Goal: Task Accomplishment & Management: Manage account settings

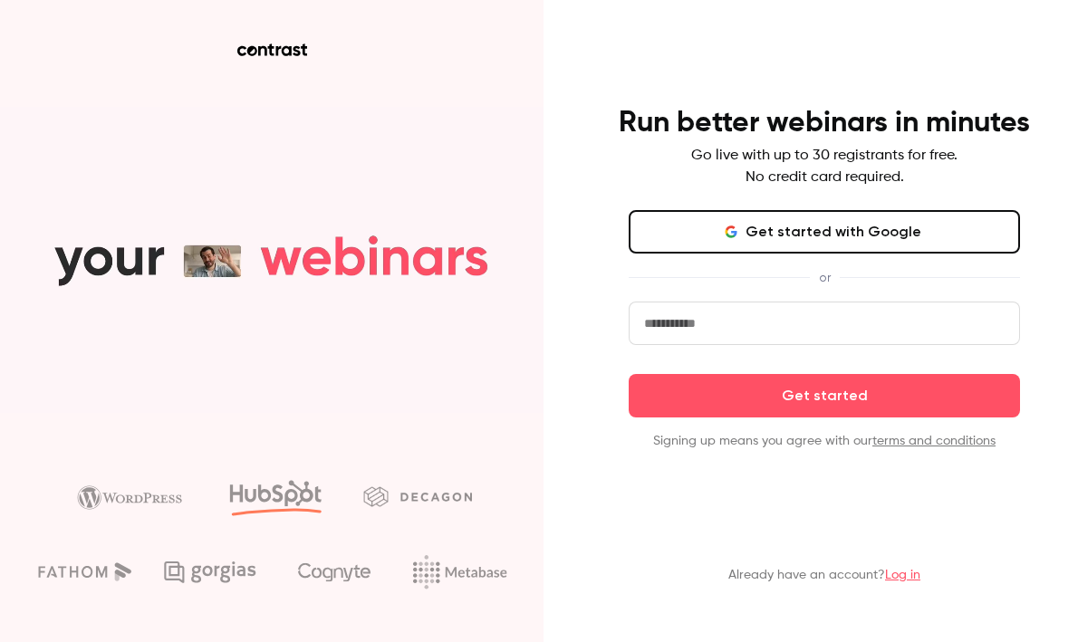
click at [772, 322] on input "email" at bounding box center [823, 323] width 391 height 43
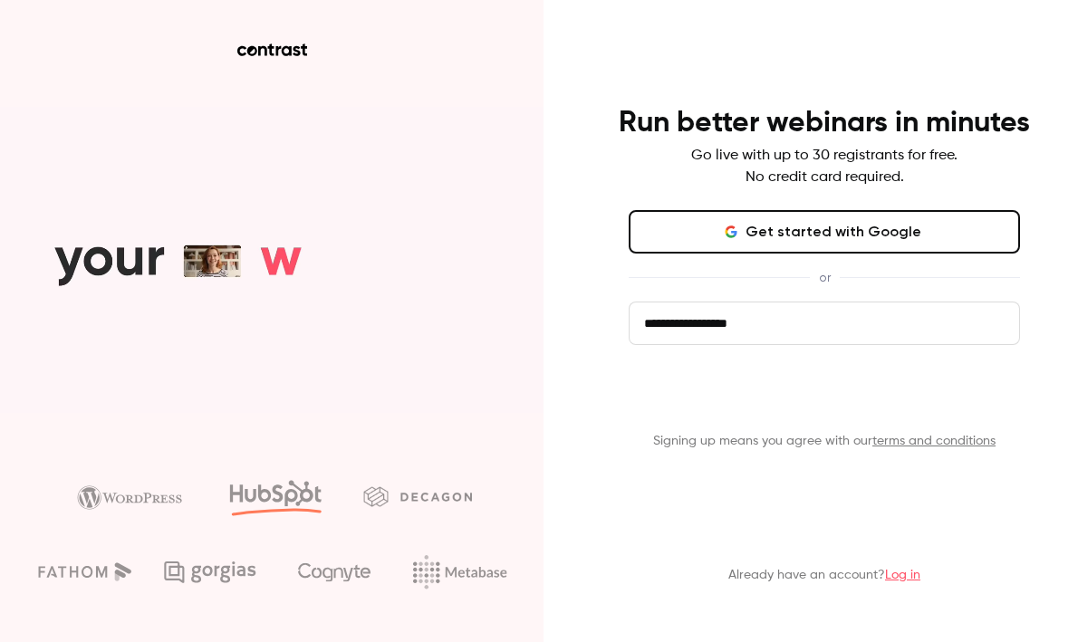
type input "**********"
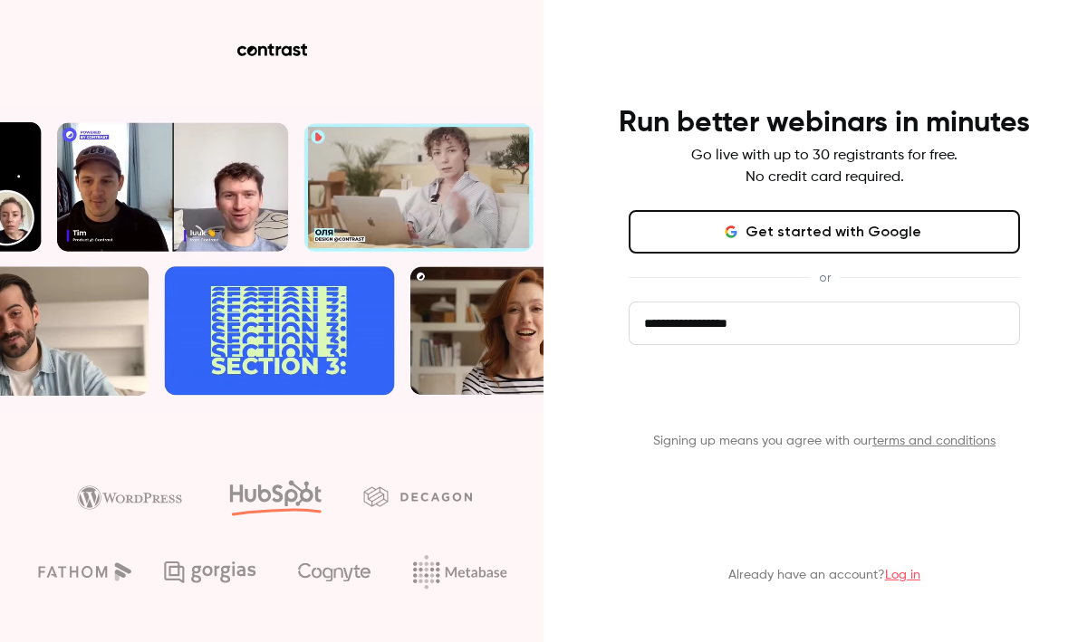
click at [863, 416] on button "Get started" at bounding box center [823, 395] width 391 height 43
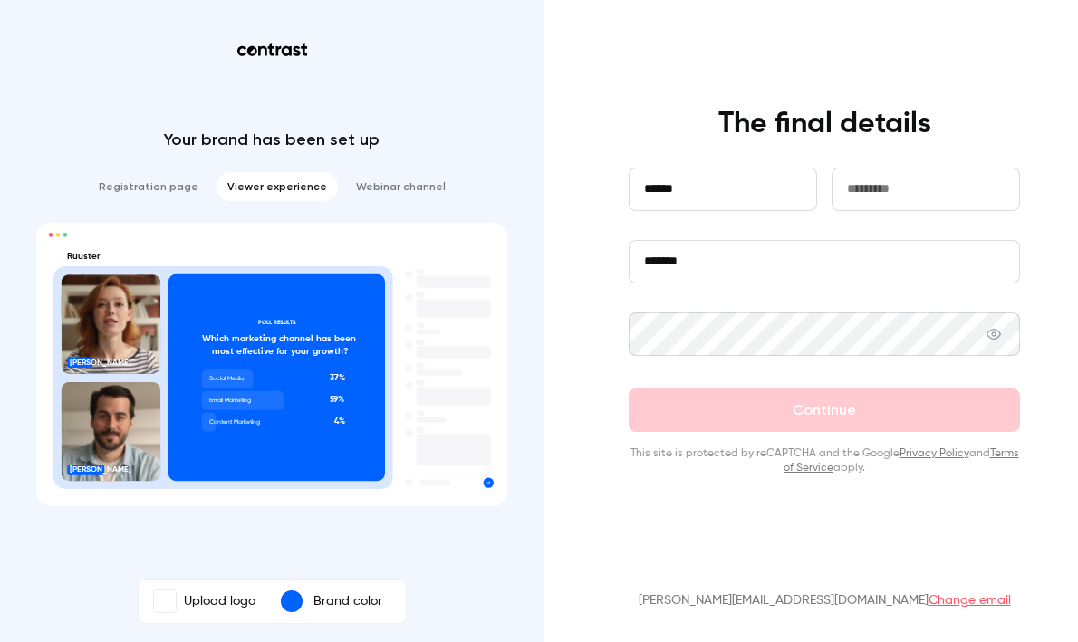
type input "******"
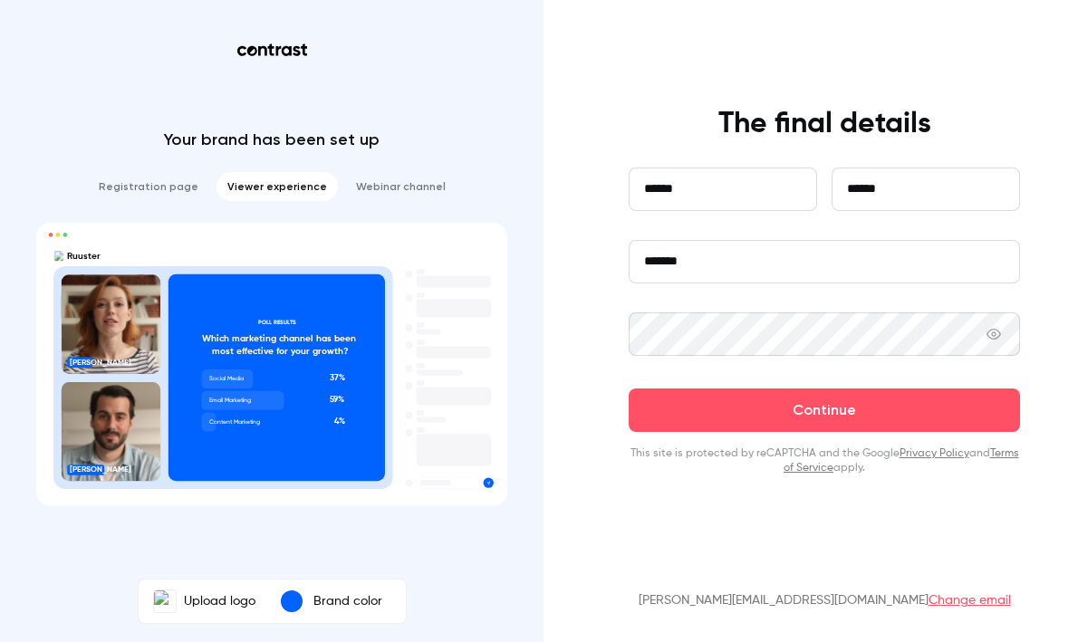
click at [967, 493] on main "**********" at bounding box center [824, 333] width 471 height 667
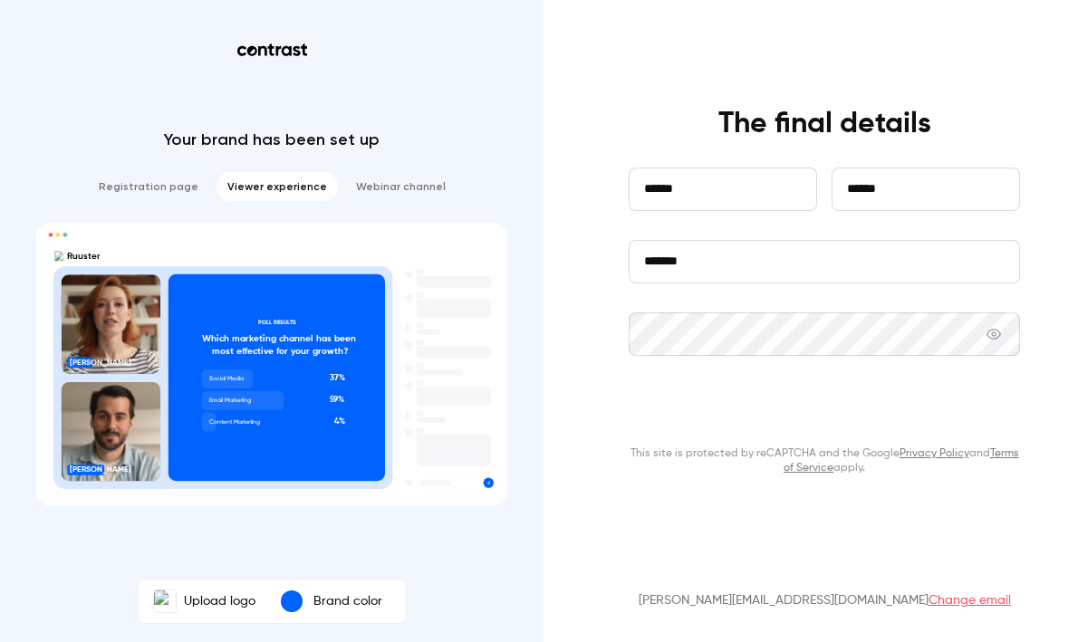
click at [881, 415] on button "Continue" at bounding box center [823, 409] width 391 height 43
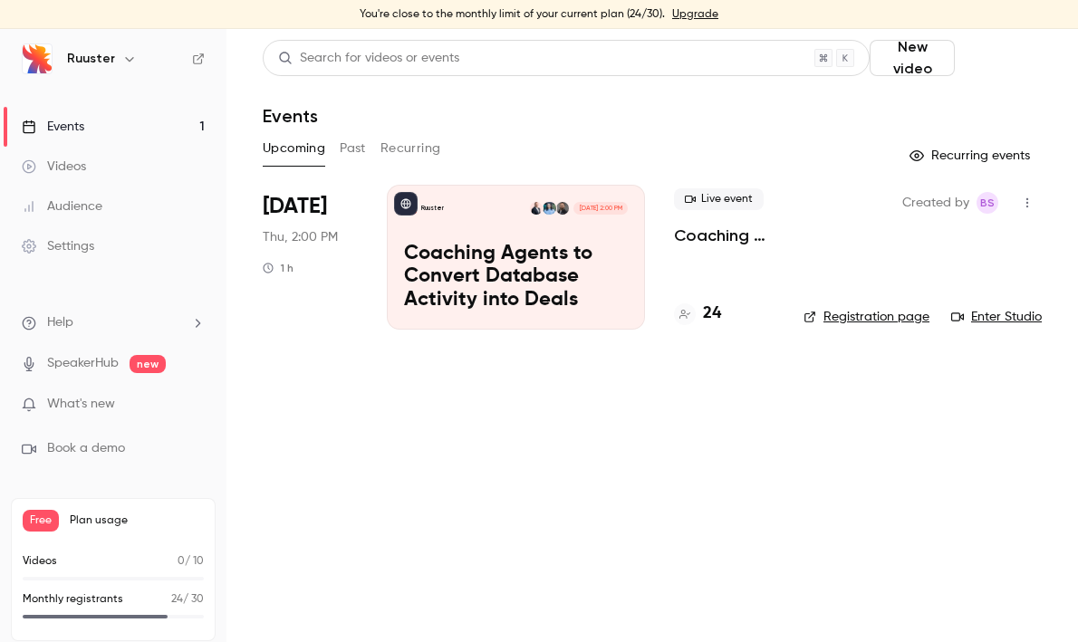
click at [962, 56] on button "Schedule" at bounding box center [1002, 58] width 80 height 36
click at [926, 67] on div at bounding box center [539, 321] width 1078 height 642
click at [82, 405] on span "What's new" at bounding box center [81, 404] width 68 height 19
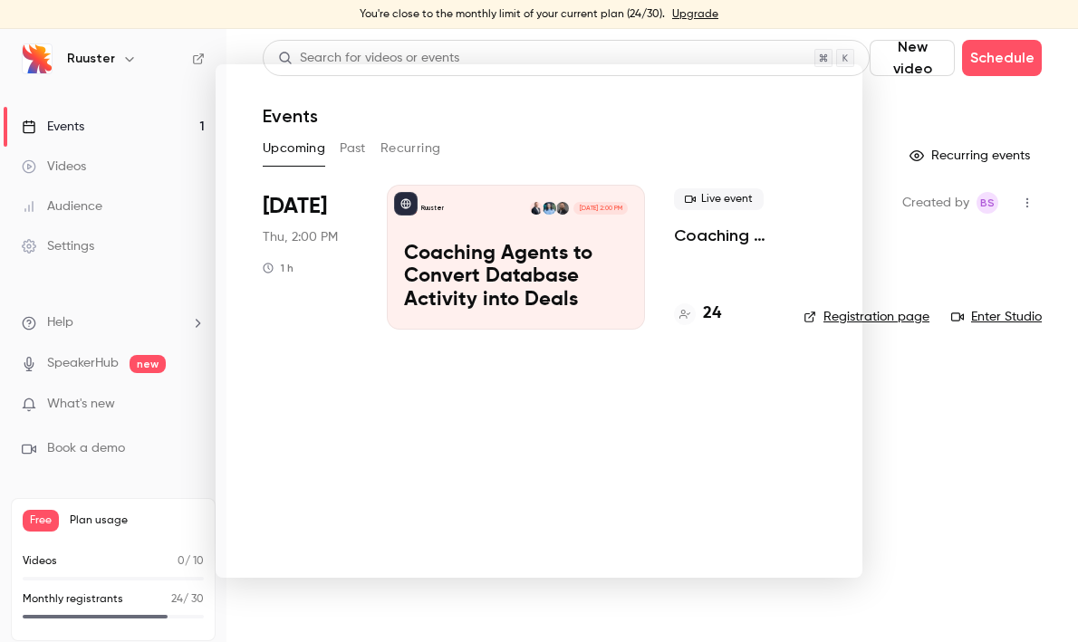
click at [1021, 47] on div at bounding box center [539, 321] width 1078 height 642
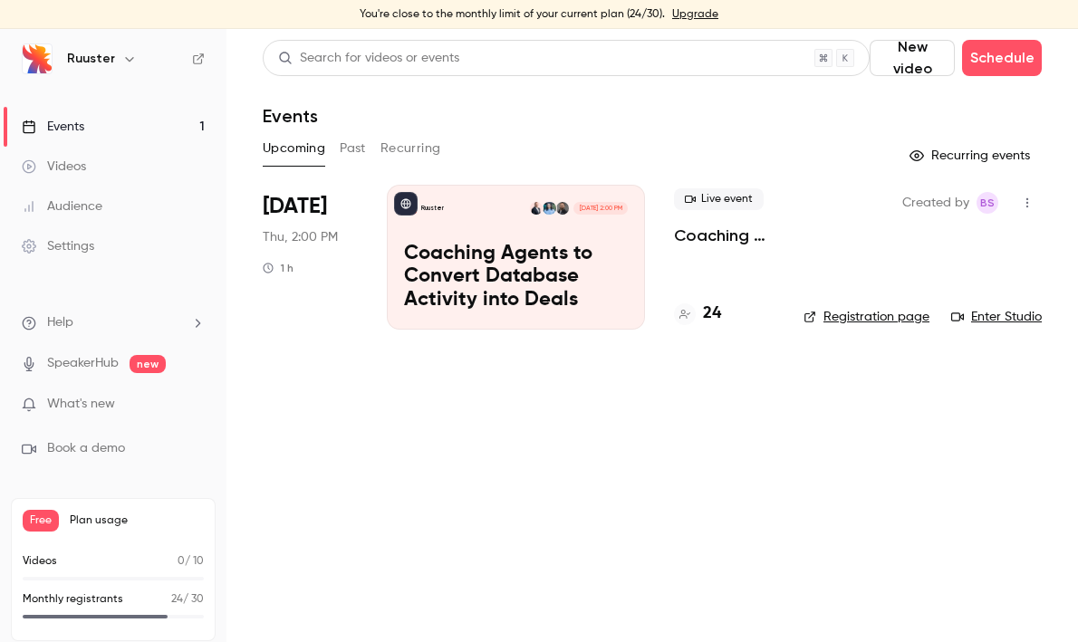
click at [73, 211] on div "Audience" at bounding box center [62, 206] width 81 height 18
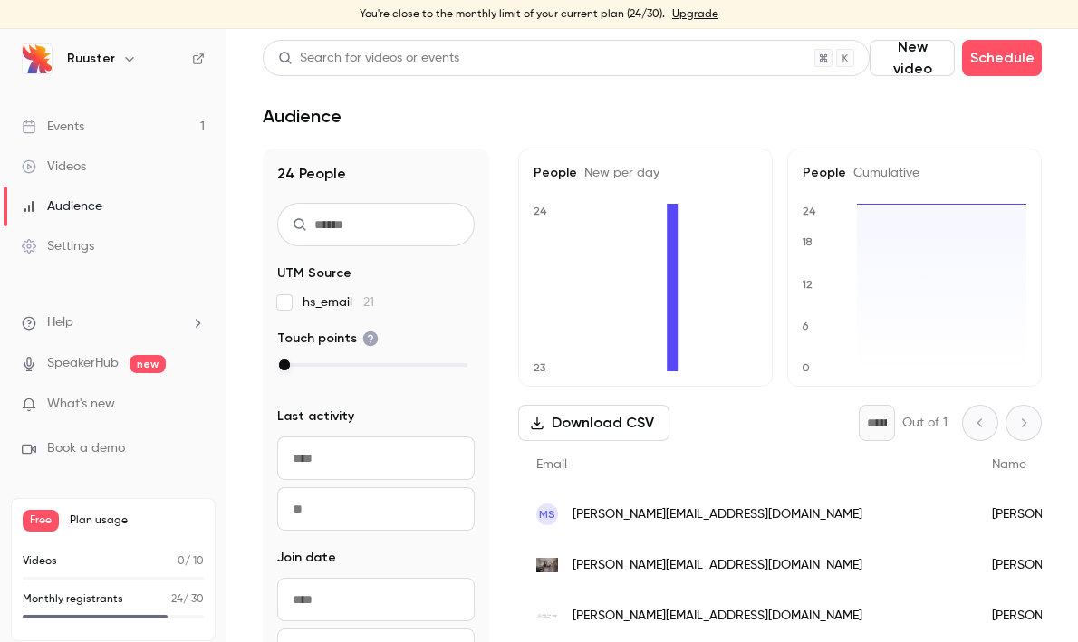
click at [70, 244] on div "Settings" at bounding box center [58, 246] width 72 height 18
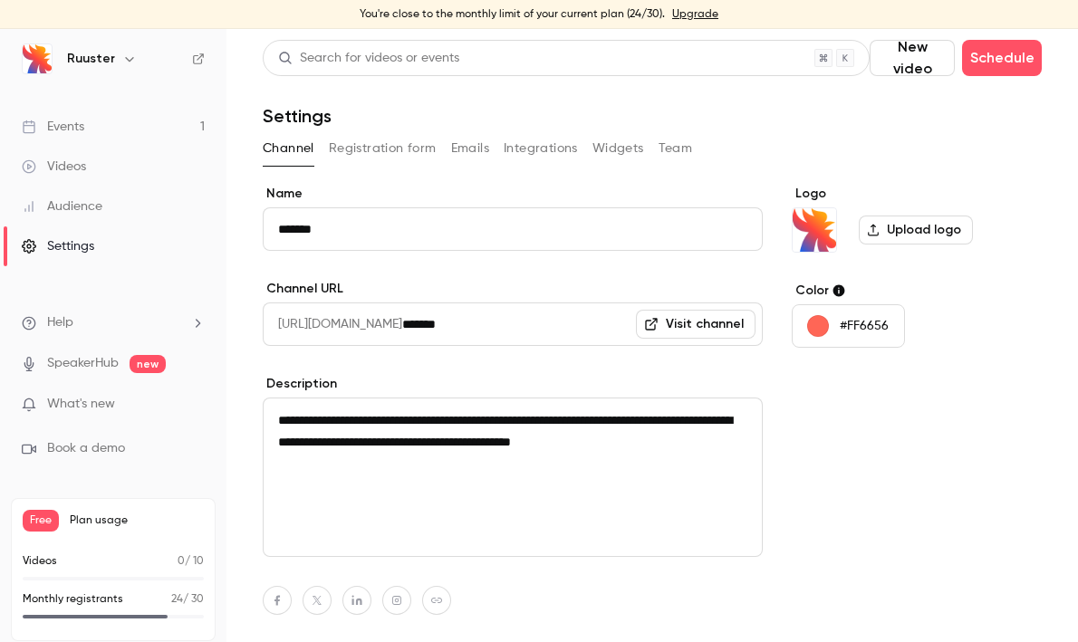
click at [526, 147] on button "Integrations" at bounding box center [541, 148] width 74 height 29
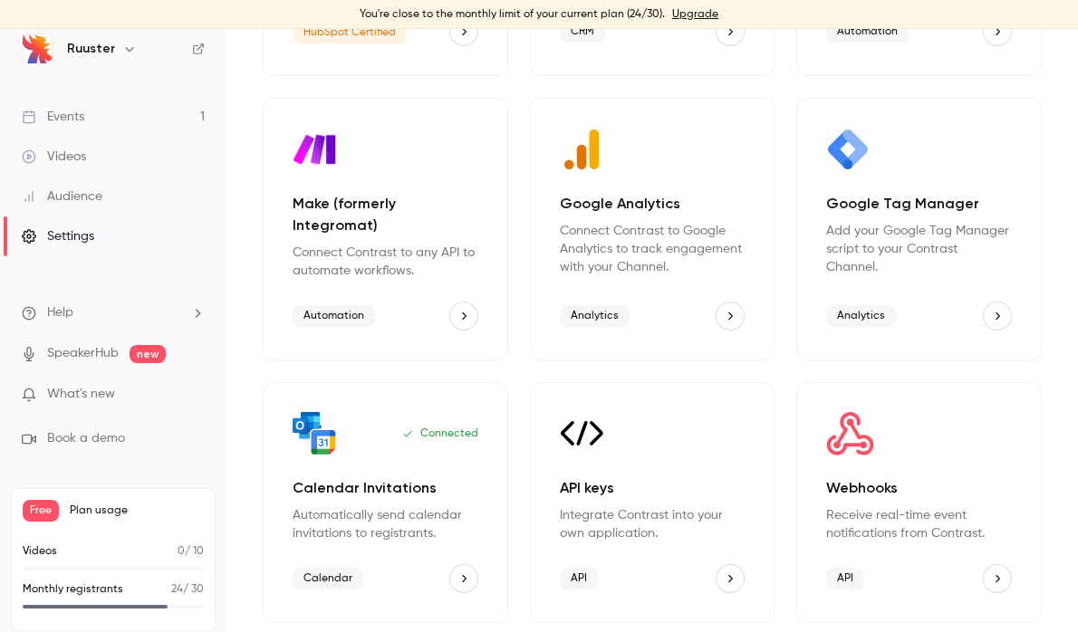
scroll to position [356, 0]
click at [997, 577] on icon "Webhooks" at bounding box center [997, 580] width 5 height 7
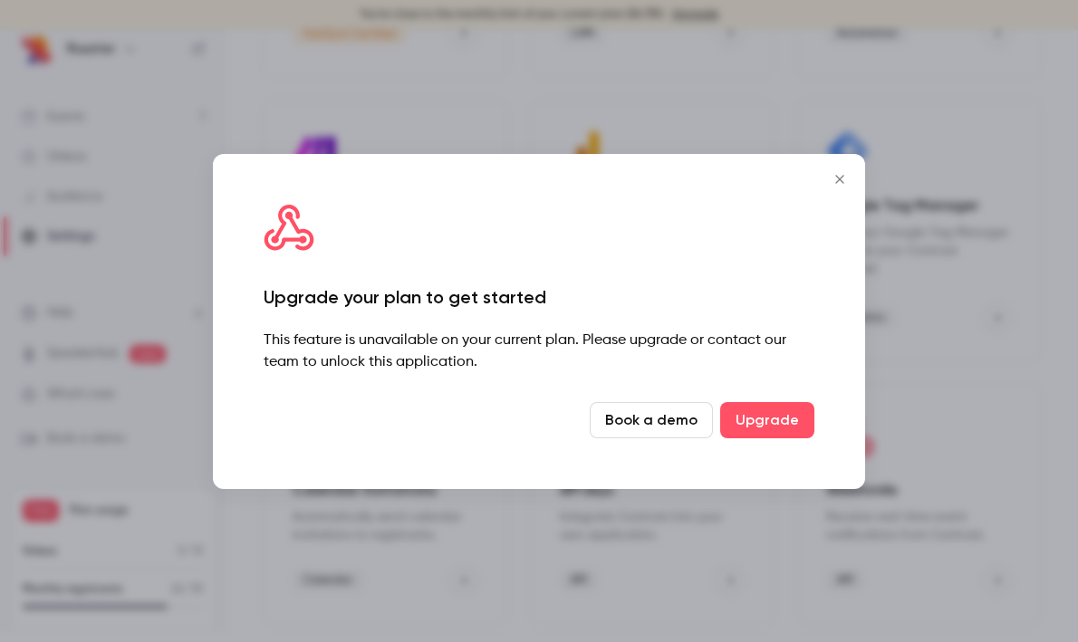
click at [838, 178] on icon "Close" at bounding box center [840, 179] width 22 height 14
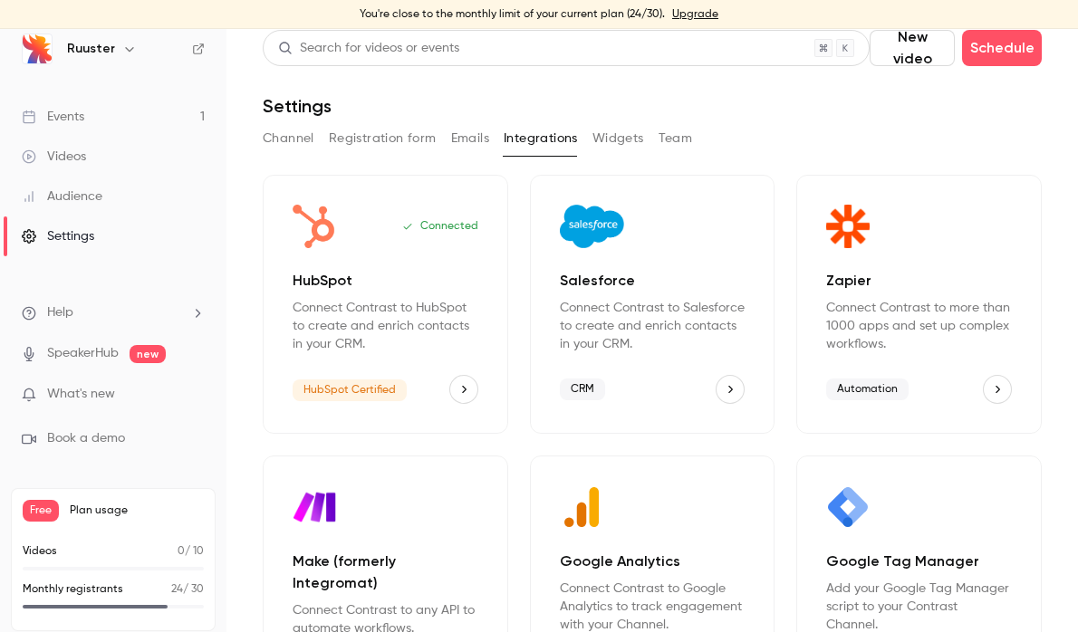
scroll to position [0, 0]
click at [466, 46] on div "Search for videos or events" at bounding box center [566, 48] width 607 height 36
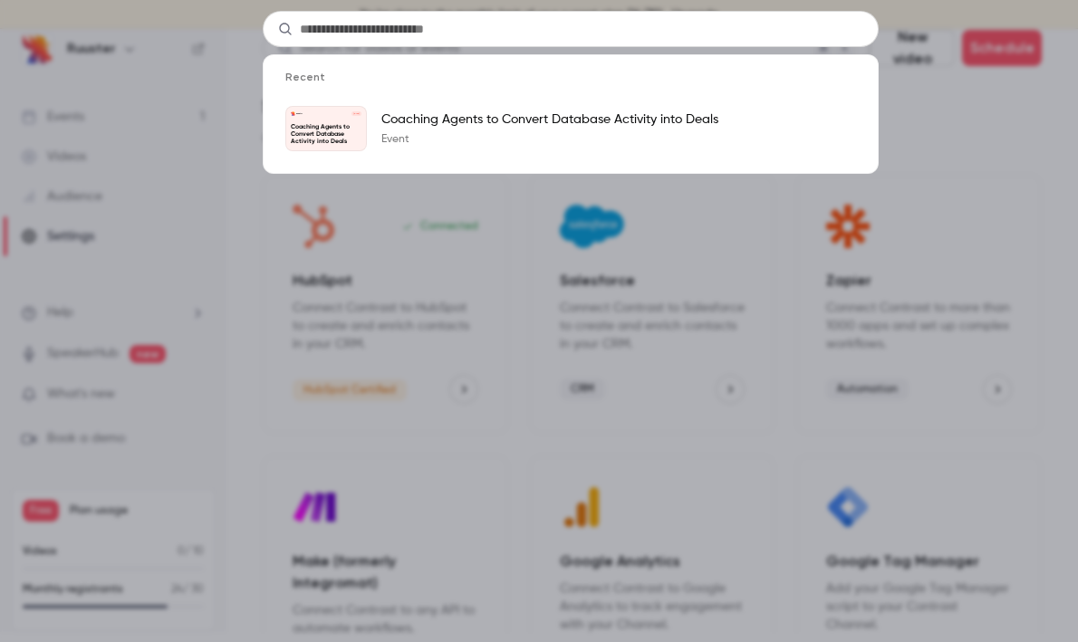
click at [974, 98] on div "Recent Ruuster Aug 11 Coaching Agents to Convert Database Activity into Deals C…" at bounding box center [539, 321] width 1078 height 642
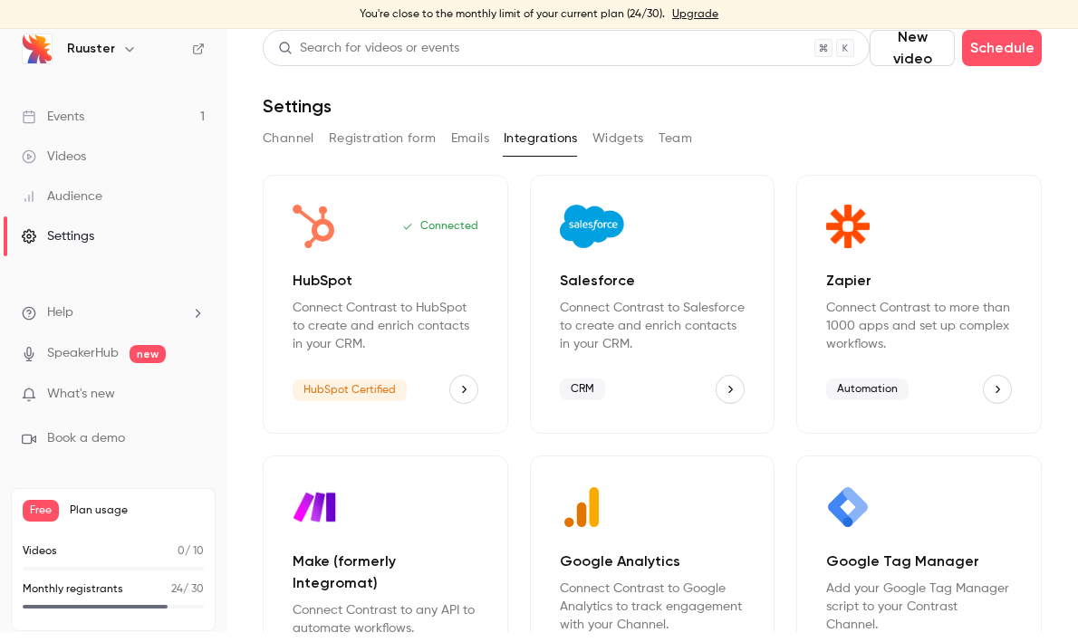
click at [683, 138] on button "Team" at bounding box center [675, 138] width 34 height 29
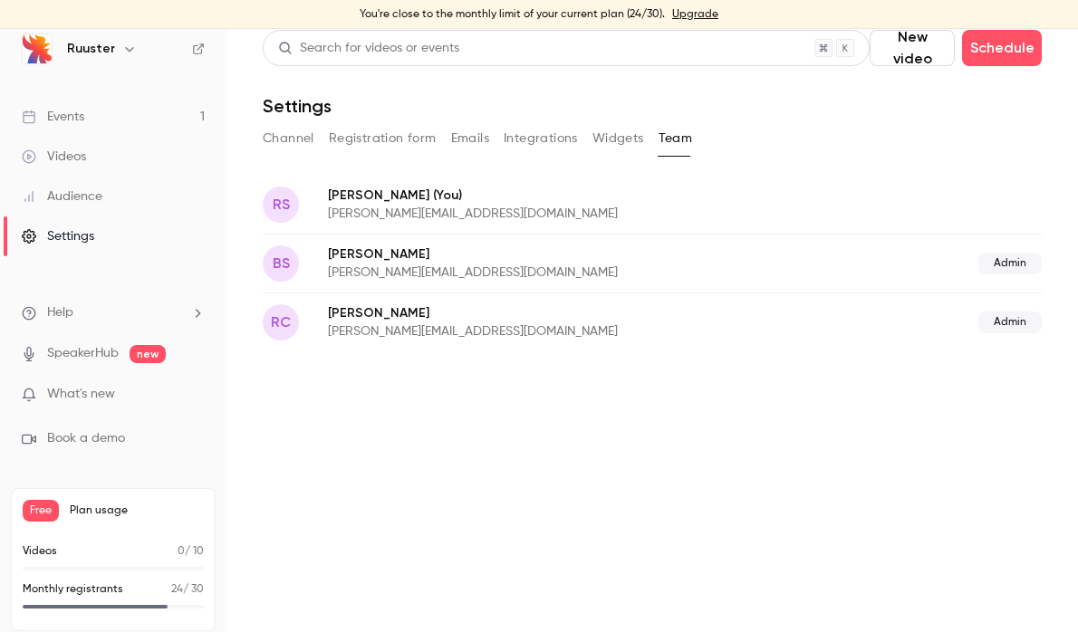
click at [622, 137] on button "Widgets" at bounding box center [618, 138] width 52 height 29
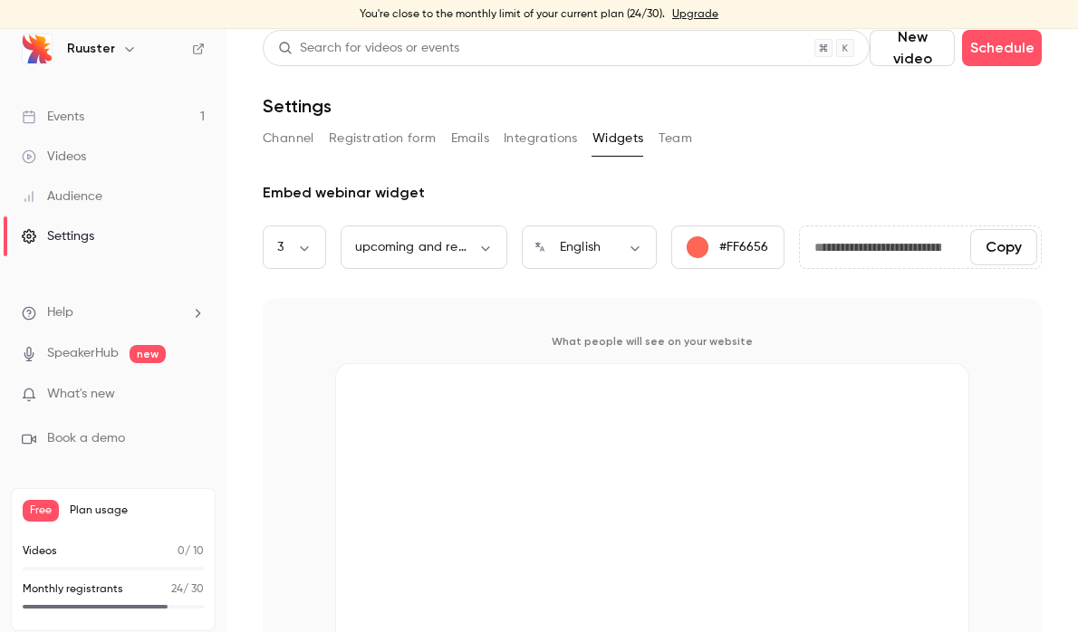
click at [536, 142] on button "Integrations" at bounding box center [541, 138] width 74 height 29
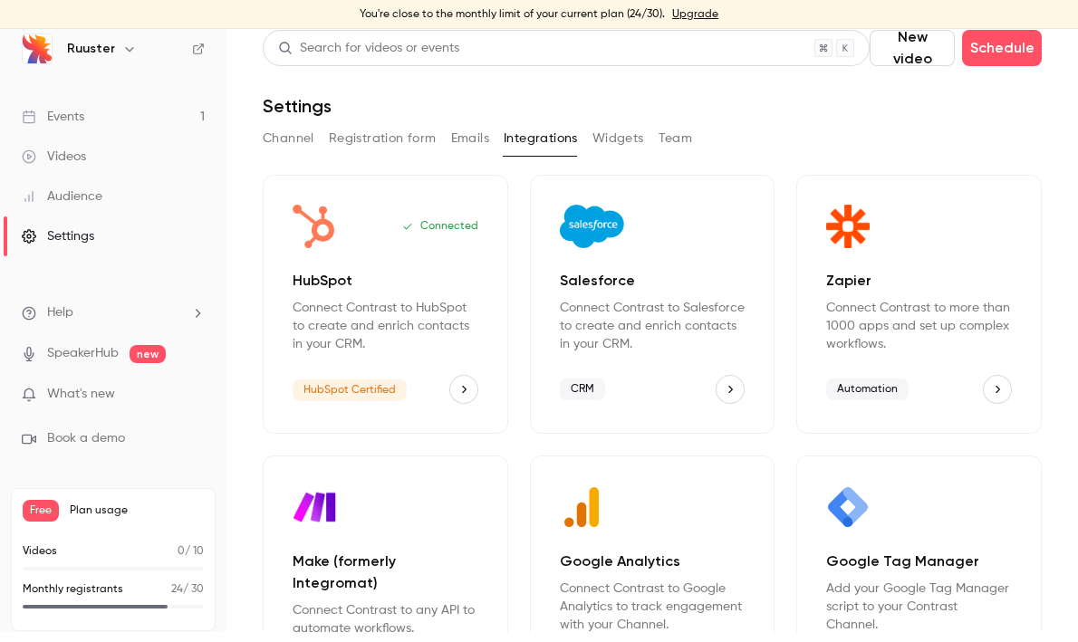
click at [475, 142] on button "Emails" at bounding box center [470, 138] width 38 height 29
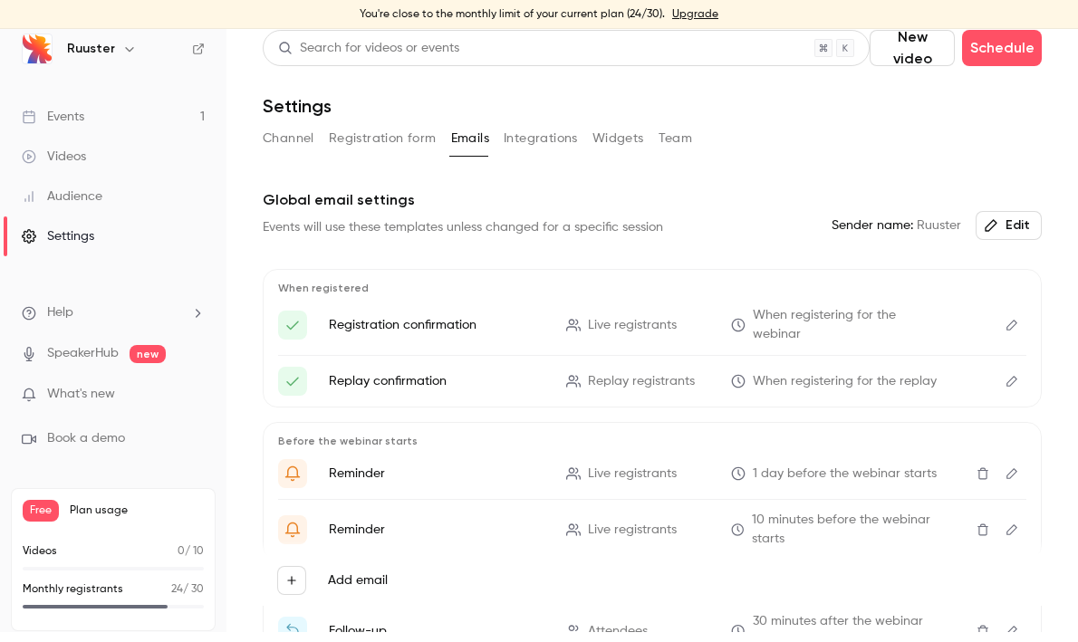
click at [414, 146] on button "Registration form" at bounding box center [383, 138] width 108 height 29
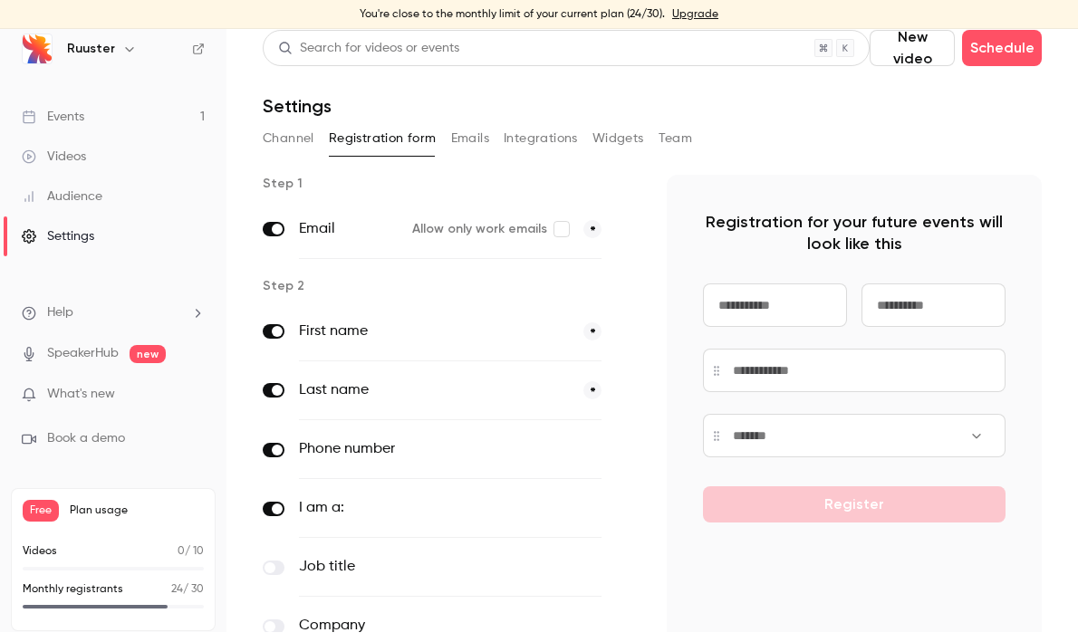
click at [289, 140] on button "Channel" at bounding box center [289, 138] width 52 height 29
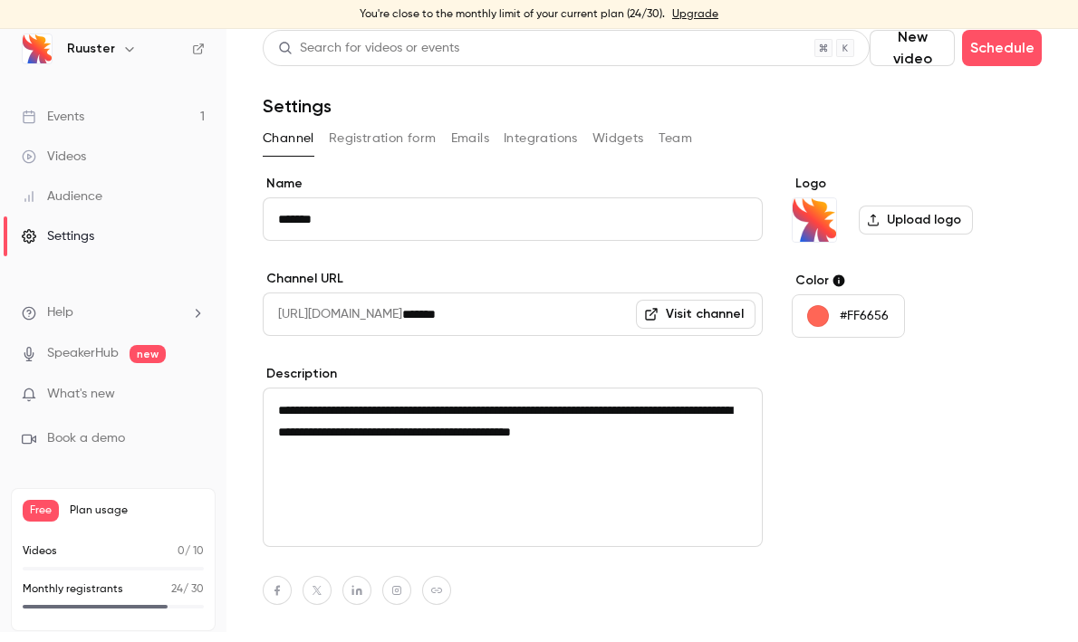
click at [496, 108] on div "Settings" at bounding box center [652, 106] width 779 height 22
click at [462, 143] on button "Emails" at bounding box center [470, 138] width 38 height 29
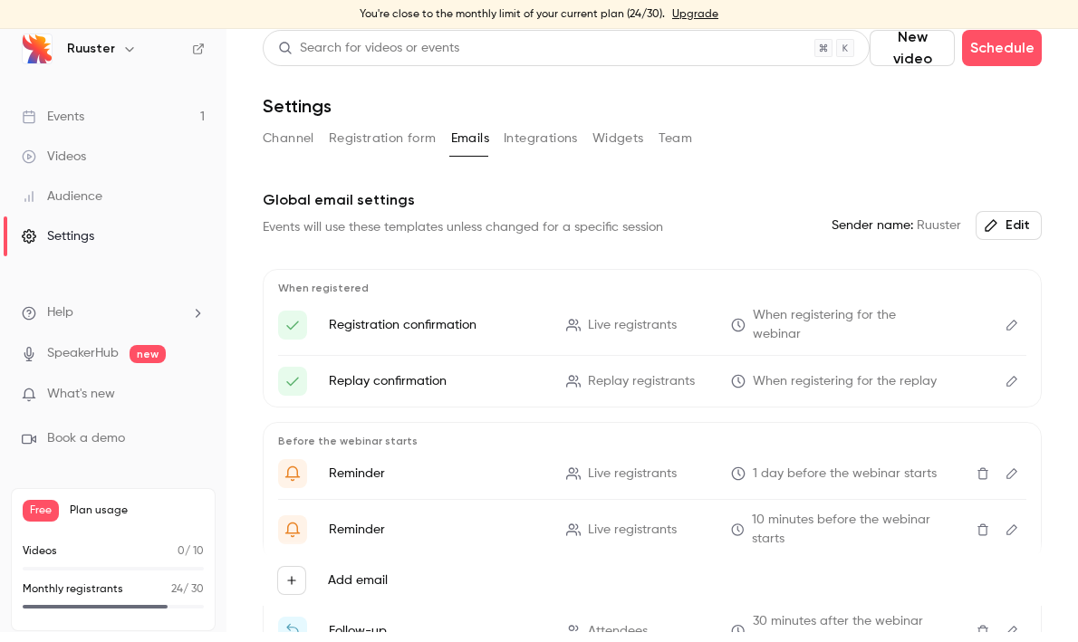
scroll to position [10, 0]
click at [64, 155] on div "Videos" at bounding box center [54, 157] width 64 height 18
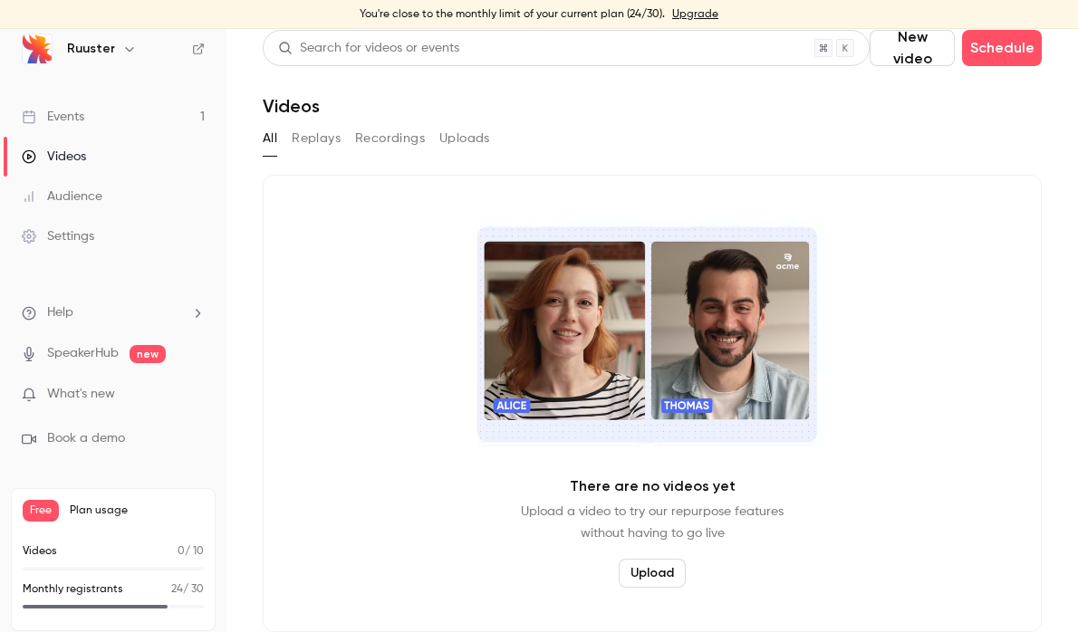
click at [293, 137] on button "Replays" at bounding box center [316, 138] width 49 height 29
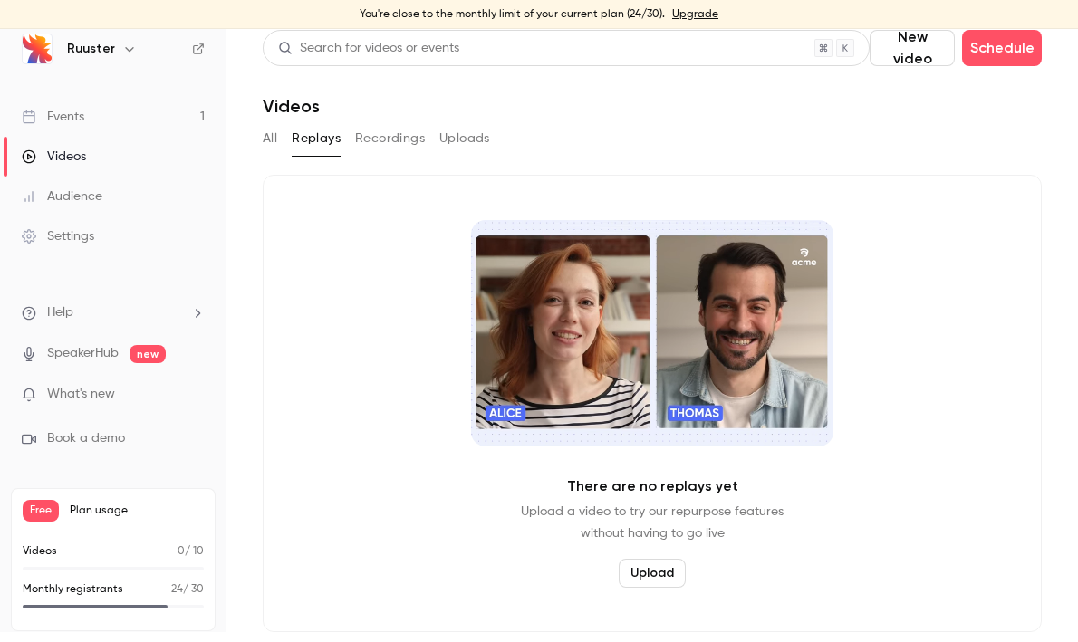
click at [410, 141] on button "Recordings" at bounding box center [390, 138] width 70 height 29
click at [473, 135] on button "Uploads" at bounding box center [464, 138] width 51 height 29
